Goal: Task Accomplishment & Management: Manage account settings

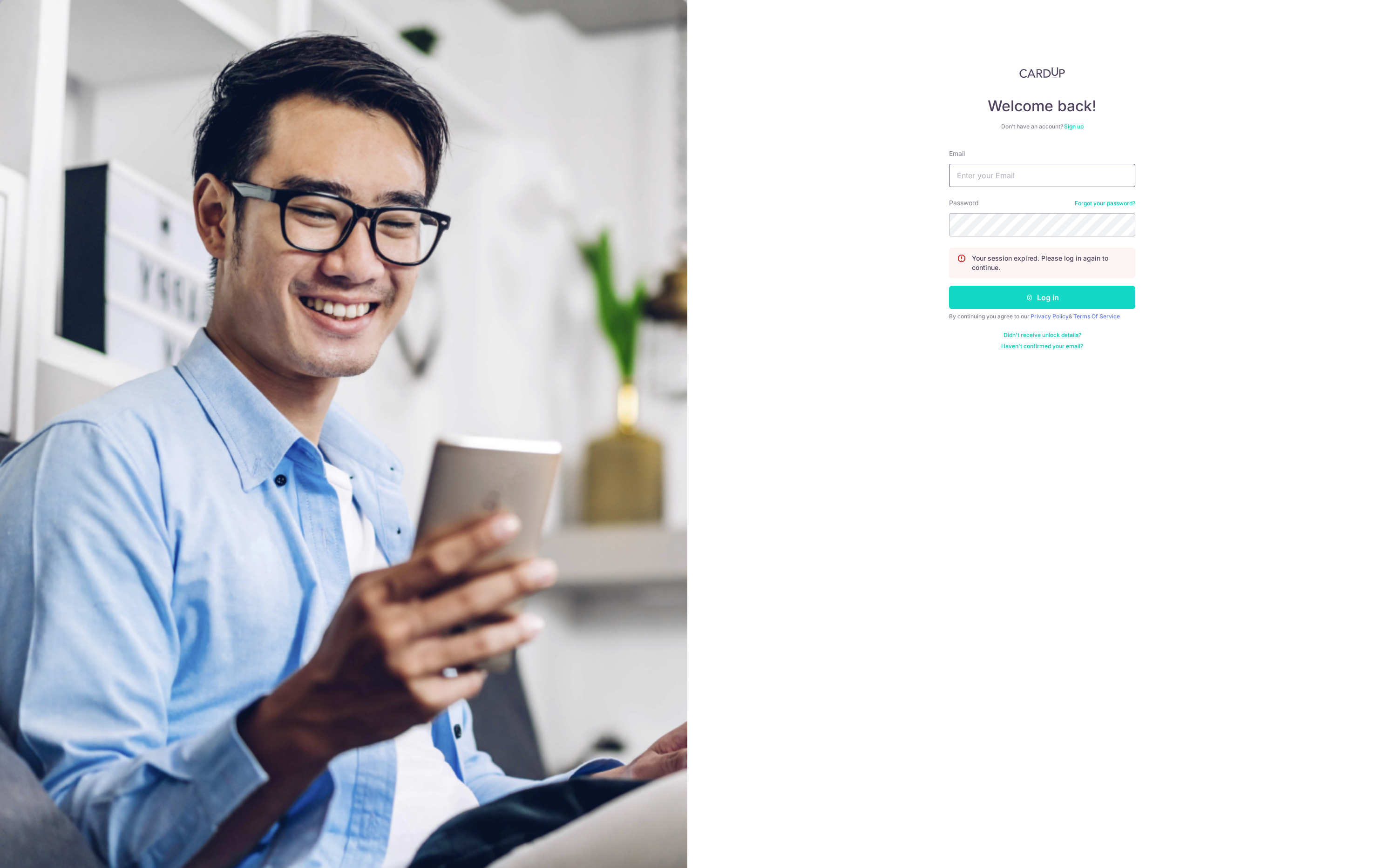
type input "[EMAIL_ADDRESS][DOMAIN_NAME]"
click at [1035, 294] on button "Log in" at bounding box center [1042, 297] width 186 height 23
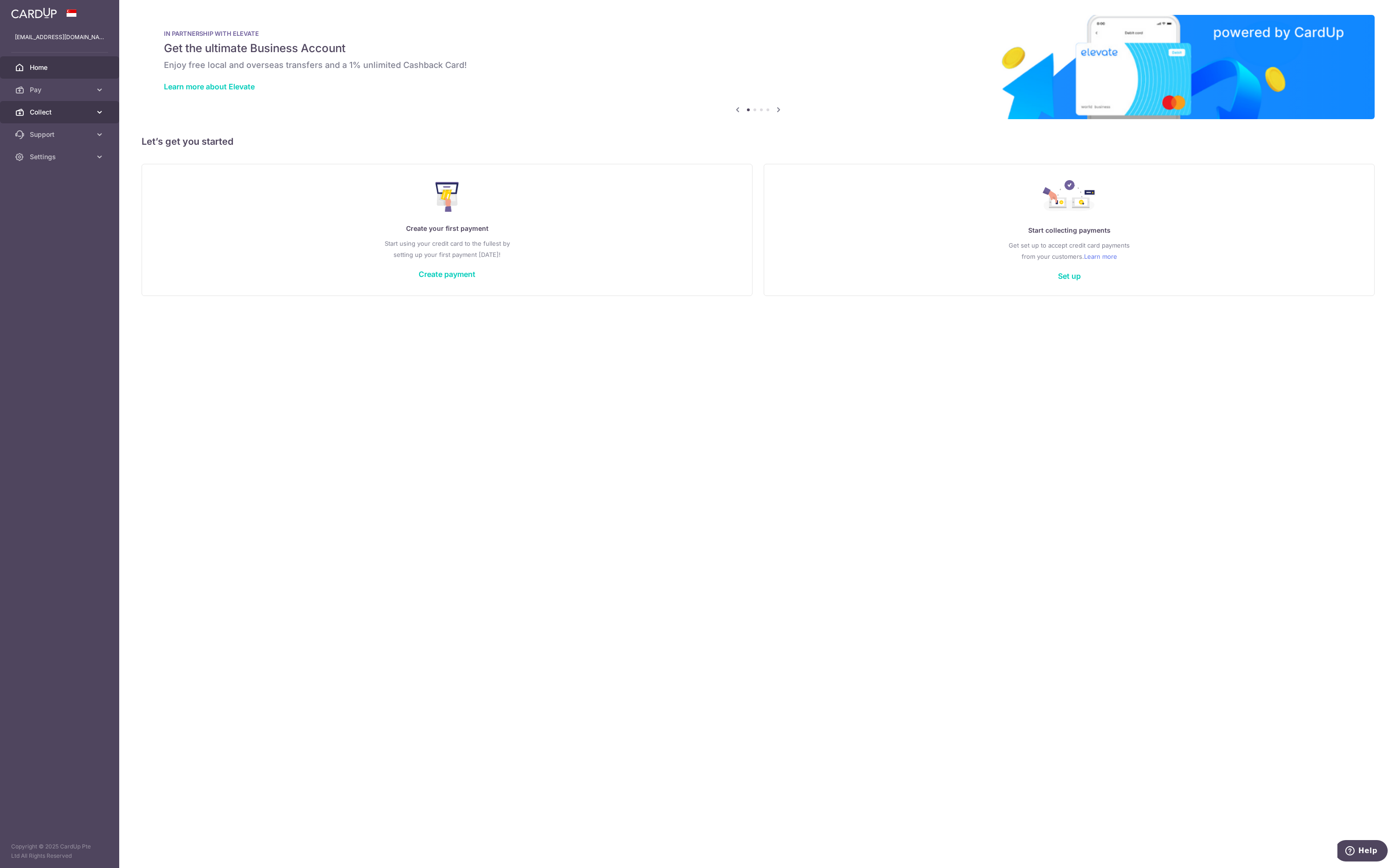
click at [35, 110] on span "Collect" at bounding box center [60, 112] width 62 height 10
click at [55, 134] on span "Dashboard" at bounding box center [60, 134] width 62 height 10
